Goal: Task Accomplishment & Management: Manage account settings

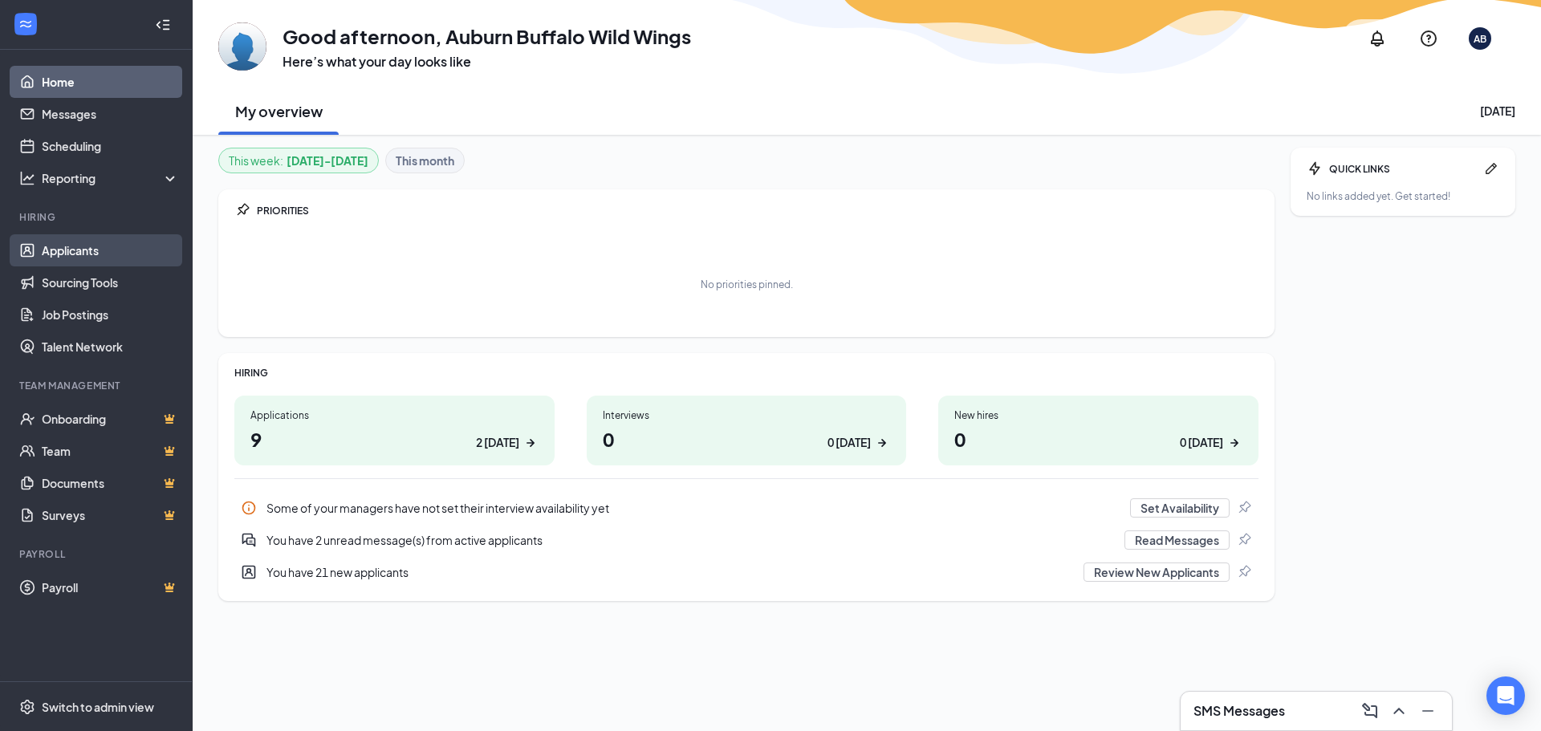
click at [74, 246] on link "Applicants" at bounding box center [110, 250] width 137 height 32
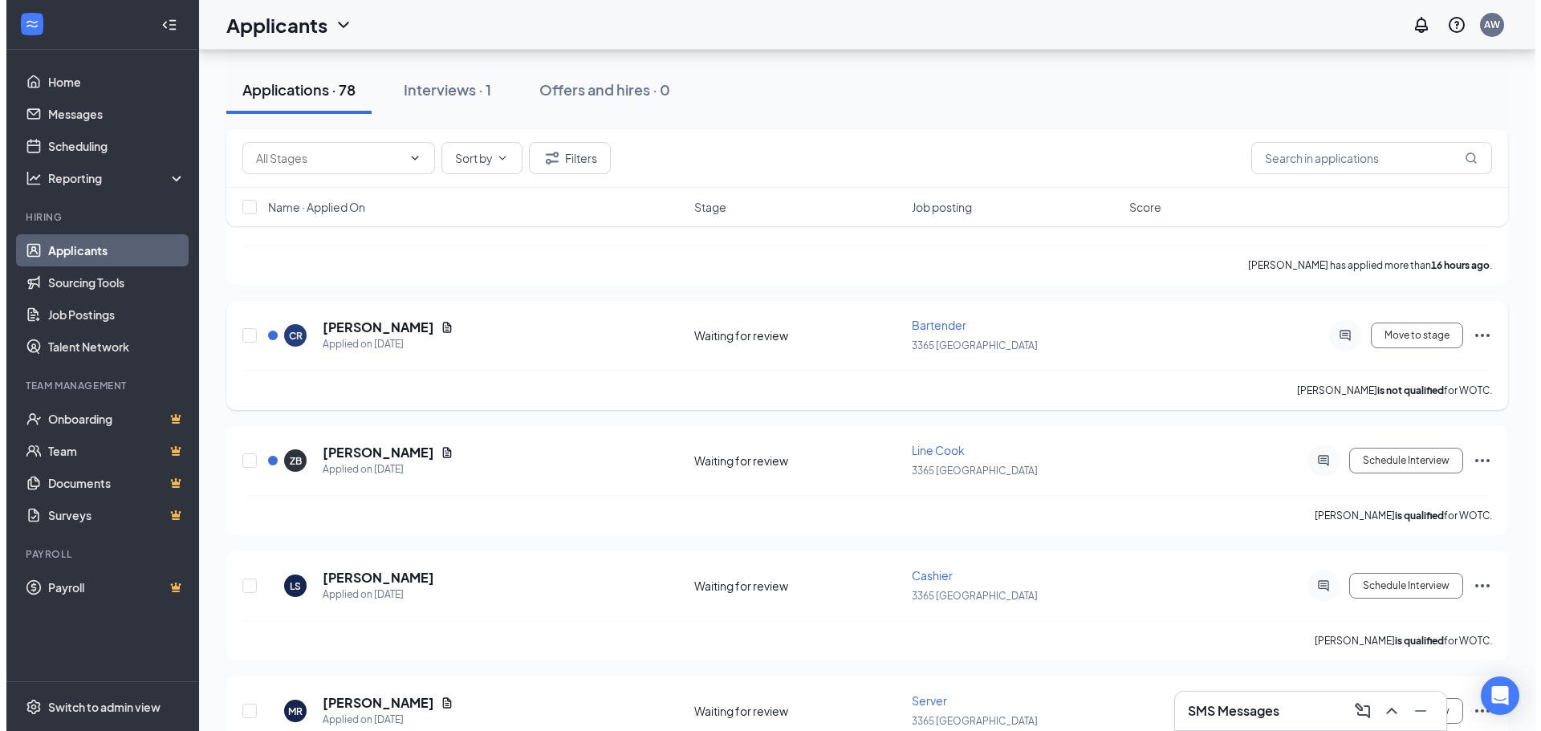
scroll to position [241, 0]
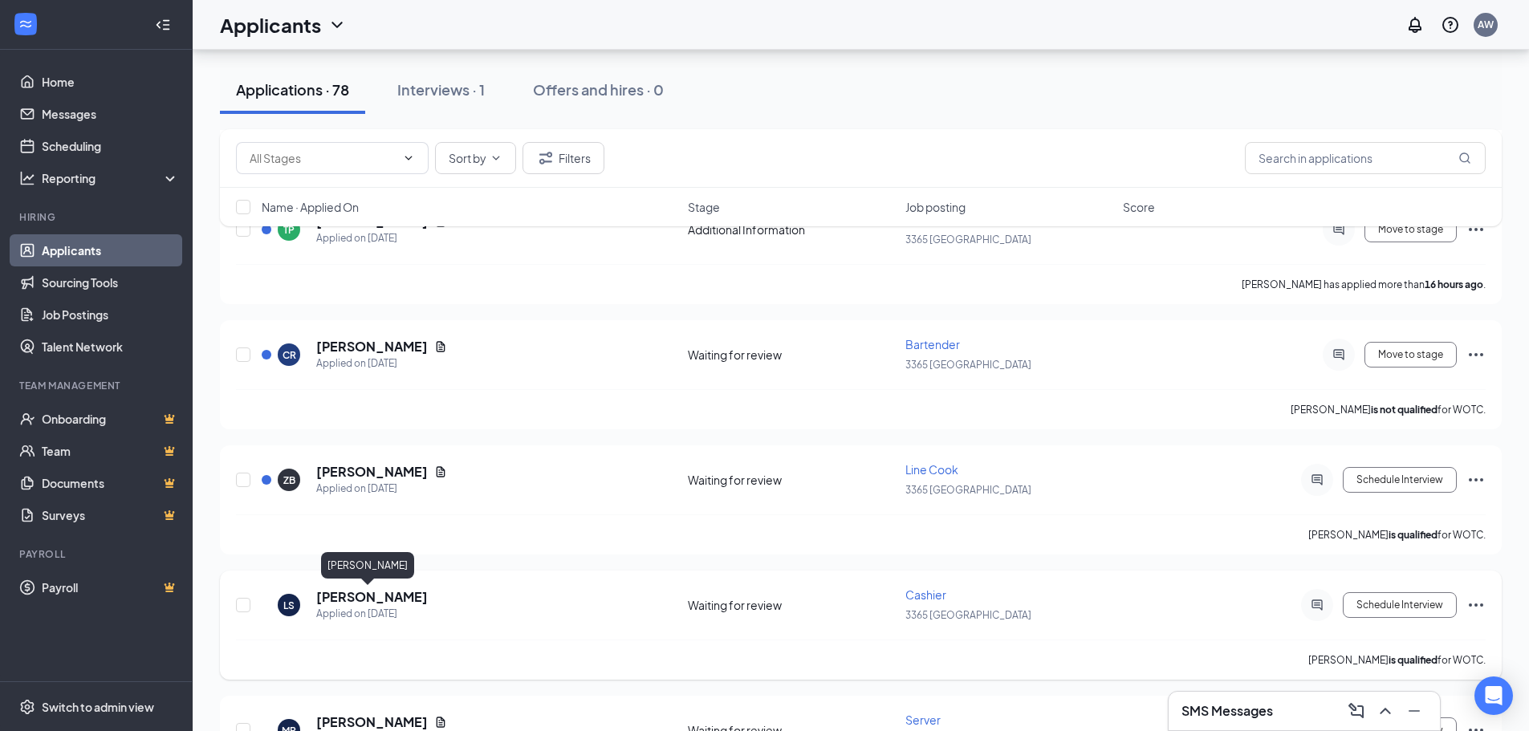
click at [355, 595] on h5 "levi strawser" at bounding box center [372, 597] width 112 height 18
